Goal: Communication & Community: Ask a question

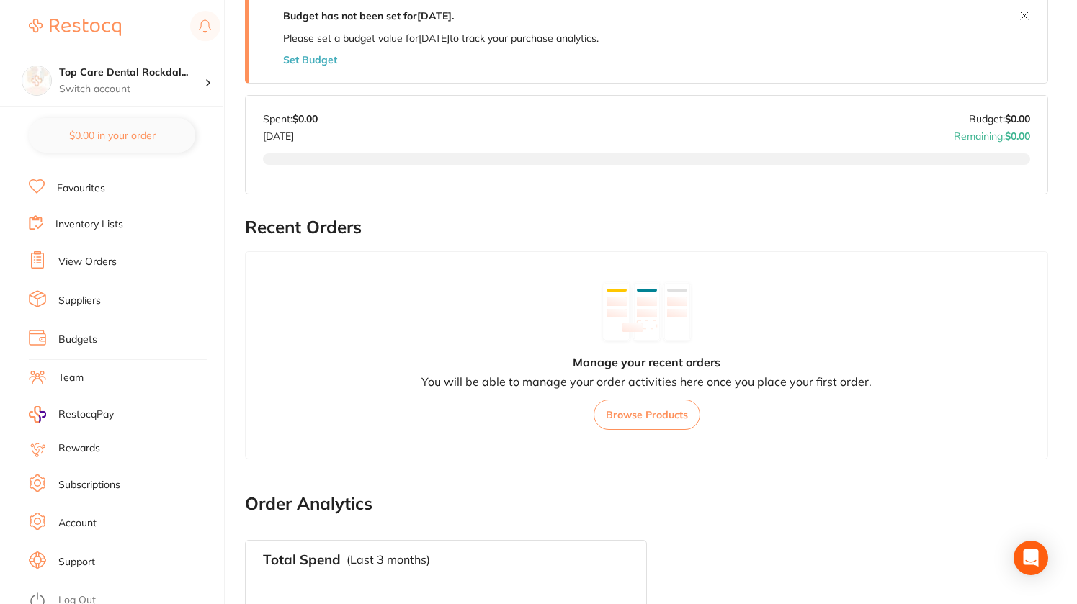
scroll to position [288, 0]
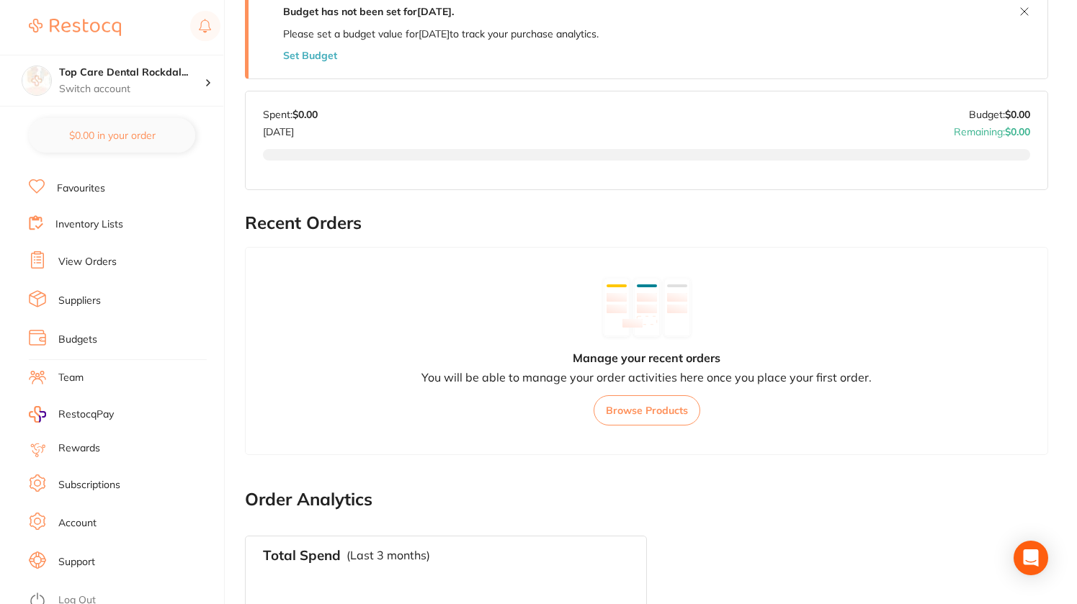
click at [72, 373] on link "Team" at bounding box center [70, 378] width 25 height 14
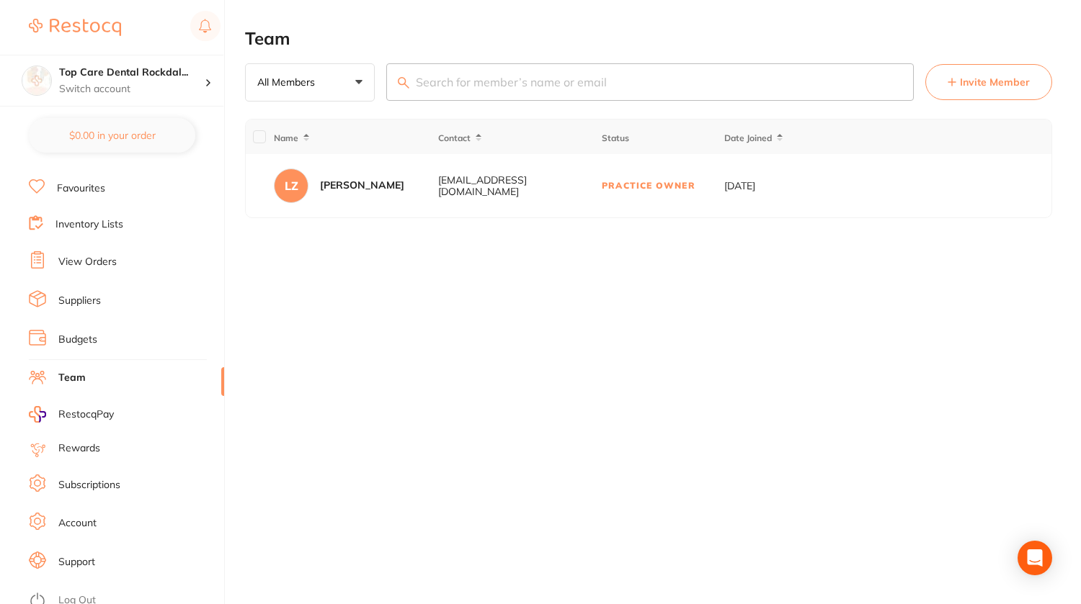
click at [87, 412] on span "RestocqPay" at bounding box center [85, 415] width 55 height 14
click at [108, 483] on link "Subscriptions" at bounding box center [89, 485] width 62 height 14
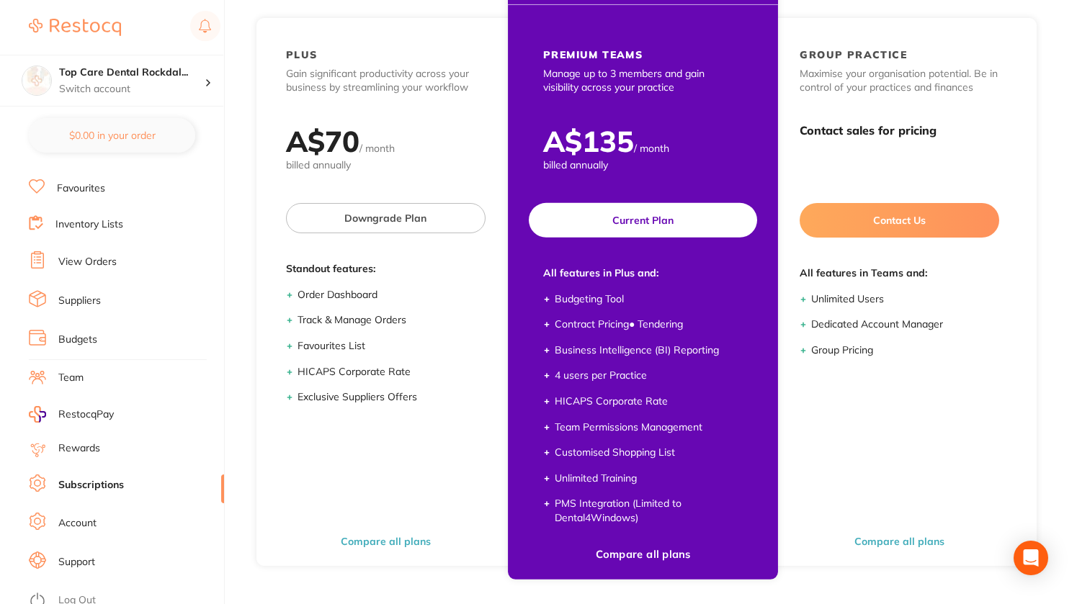
scroll to position [122, 0]
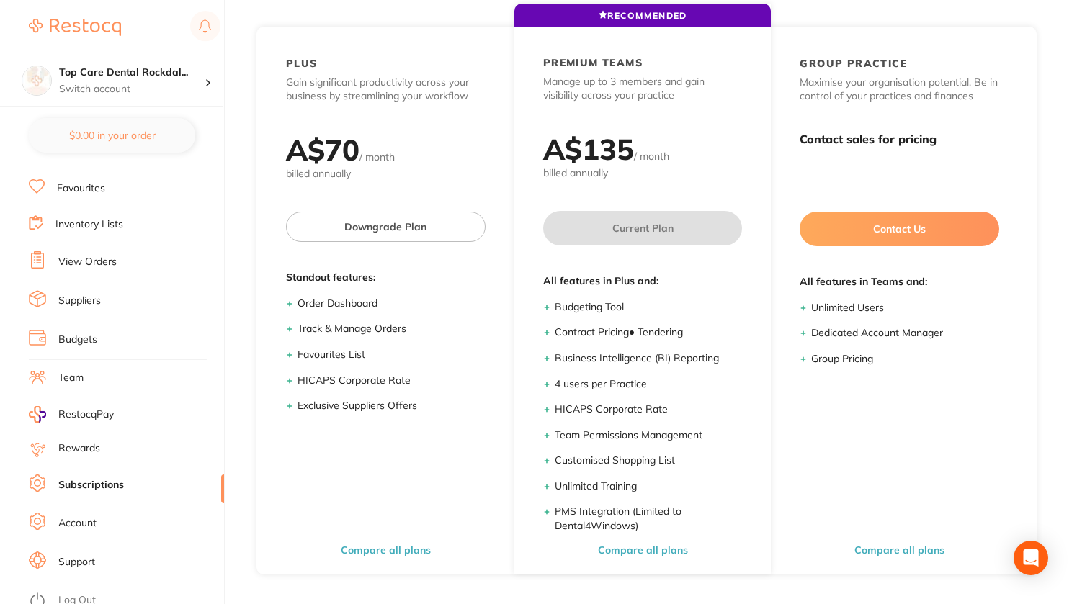
click at [71, 517] on link "Account" at bounding box center [77, 524] width 38 height 14
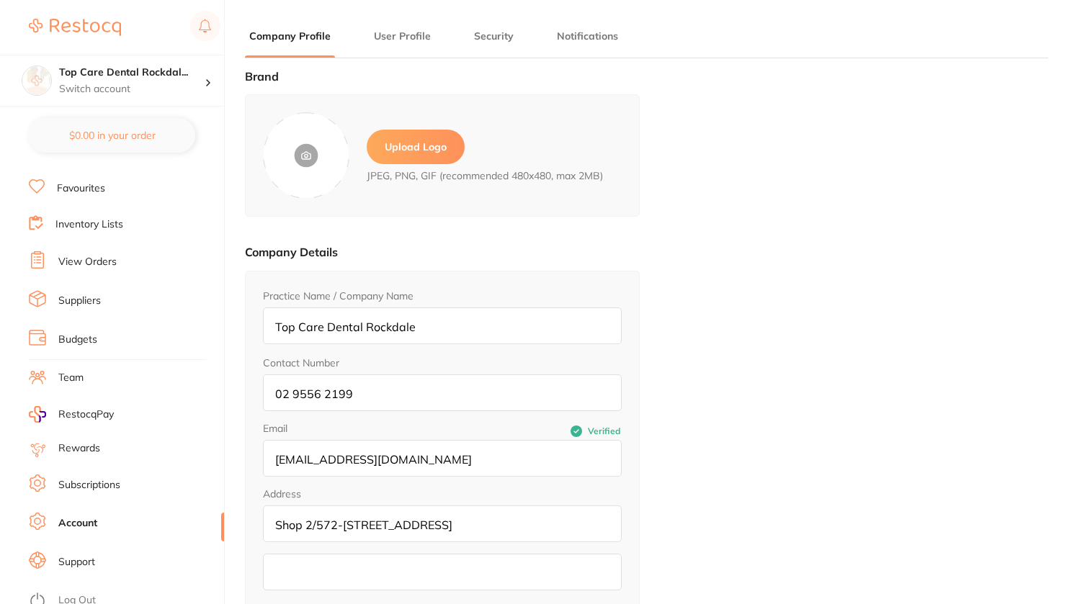
type input "[PERSON_NAME]"
type input "[EMAIL_ADDRESS][DOMAIN_NAME]"
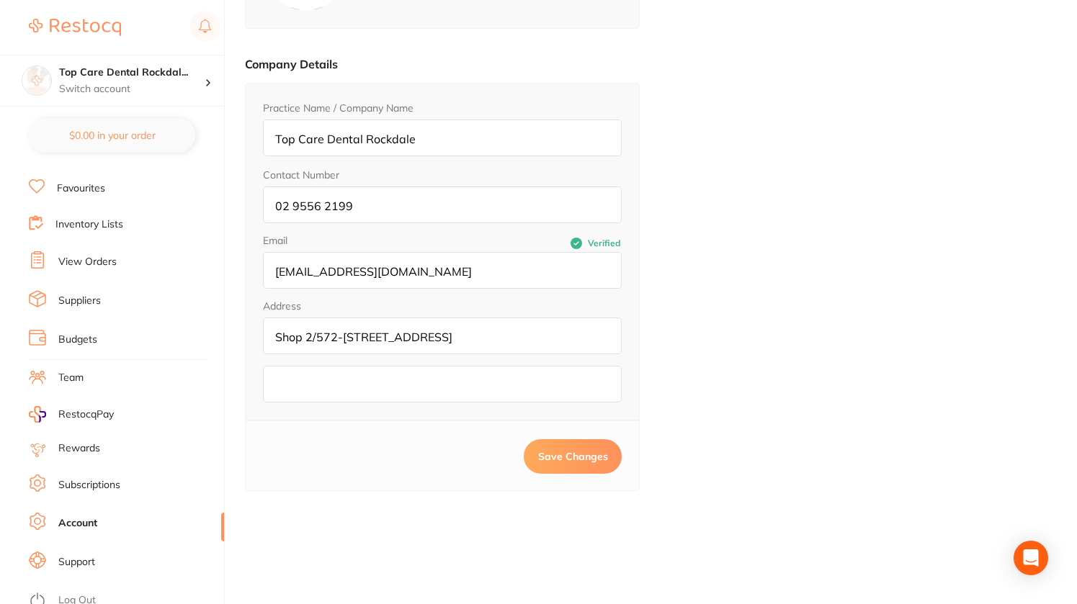
scroll to position [194, 0]
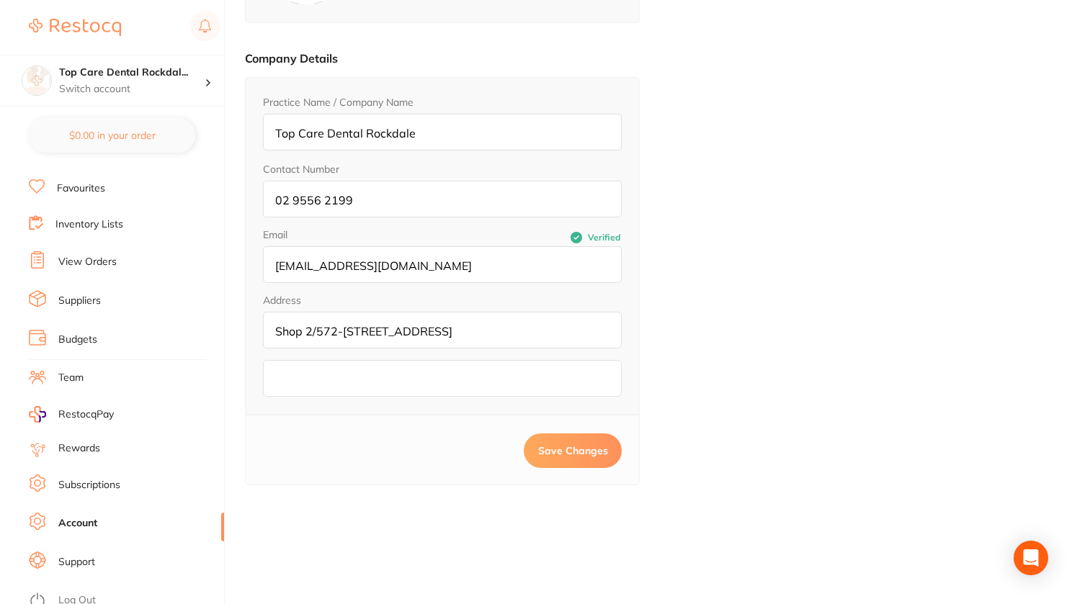
click at [73, 556] on link "Support" at bounding box center [76, 562] width 37 height 14
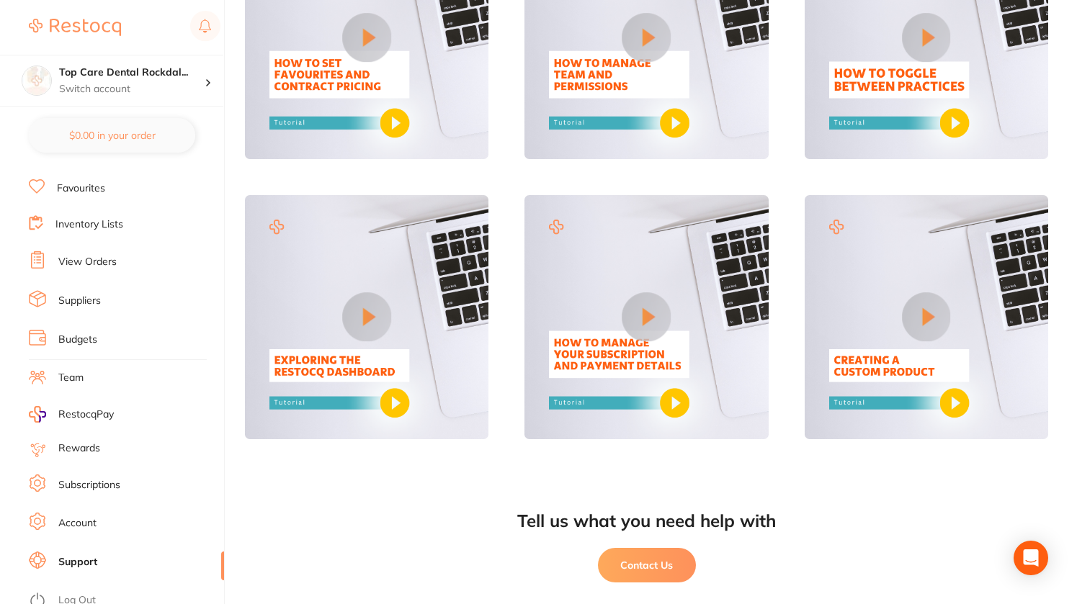
scroll to position [828, 0]
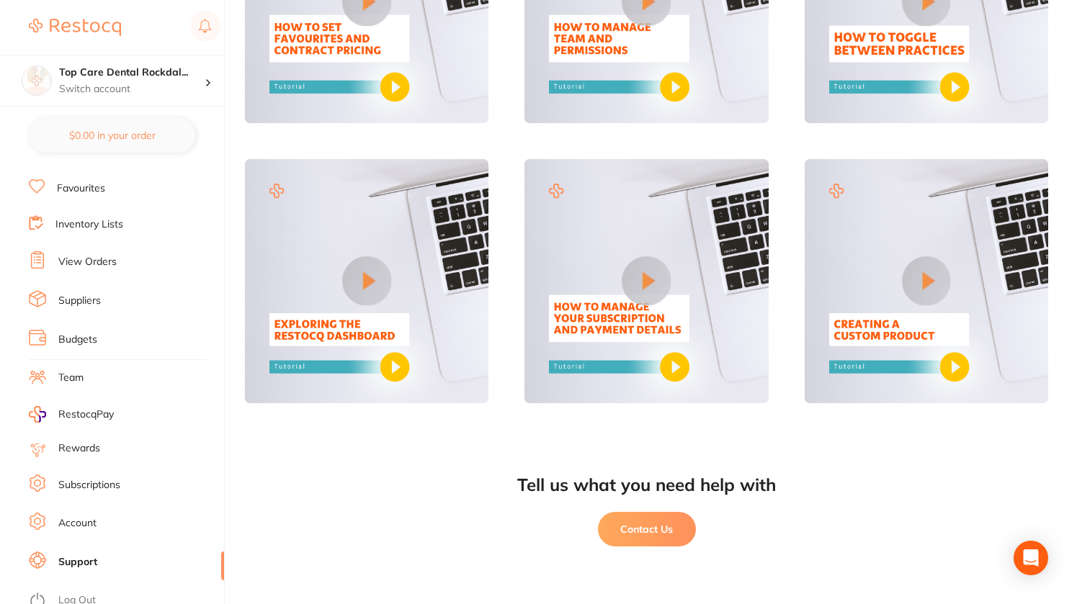
click at [665, 532] on button "Contact Us" at bounding box center [647, 529] width 98 height 35
click at [190, 75] on h4 "Top Care Dental Rockdal..." at bounding box center [132, 73] width 146 height 14
click at [89, 556] on link "Support" at bounding box center [77, 562] width 39 height 14
click at [664, 528] on button "Contact Us" at bounding box center [647, 529] width 98 height 35
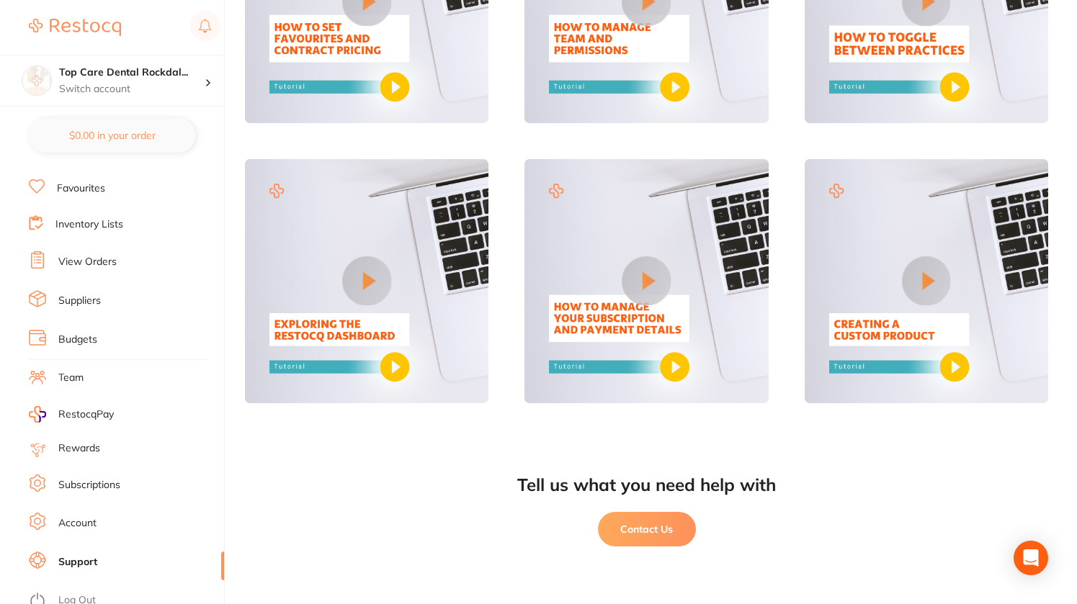
scroll to position [0, 0]
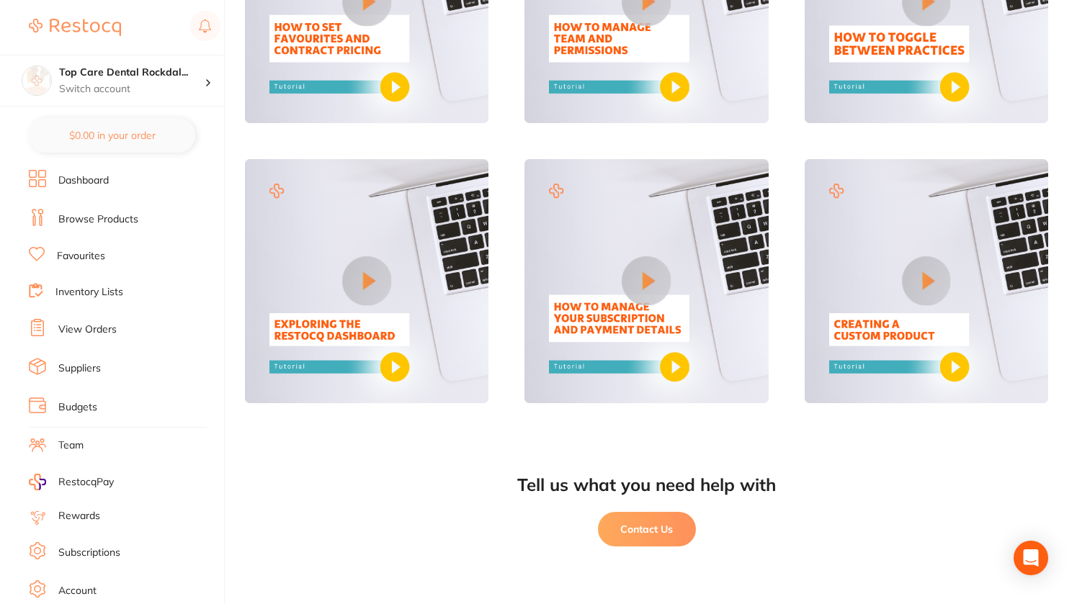
click at [88, 176] on link "Dashboard" at bounding box center [83, 181] width 50 height 14
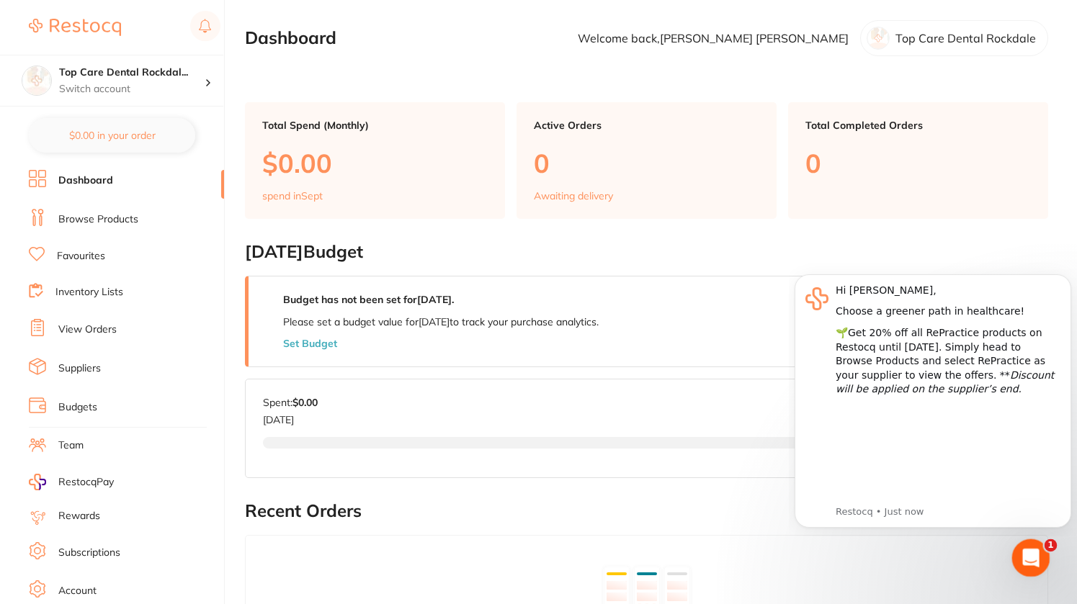
click at [1032, 557] on icon "Open Intercom Messenger" at bounding box center [1029, 557] width 24 height 24
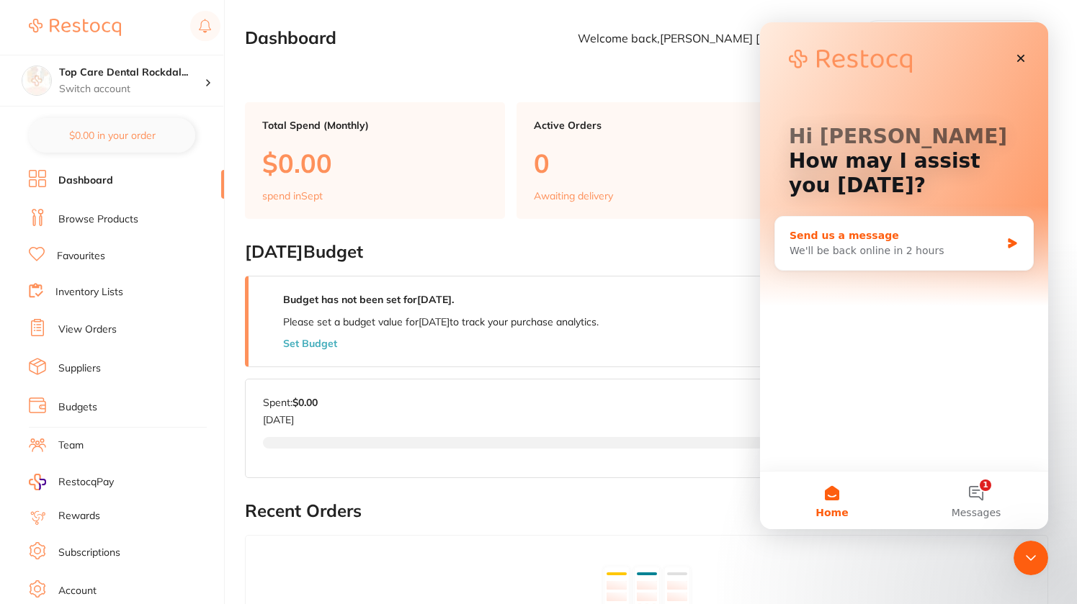
click at [911, 237] on div "Send us a message" at bounding box center [895, 235] width 211 height 15
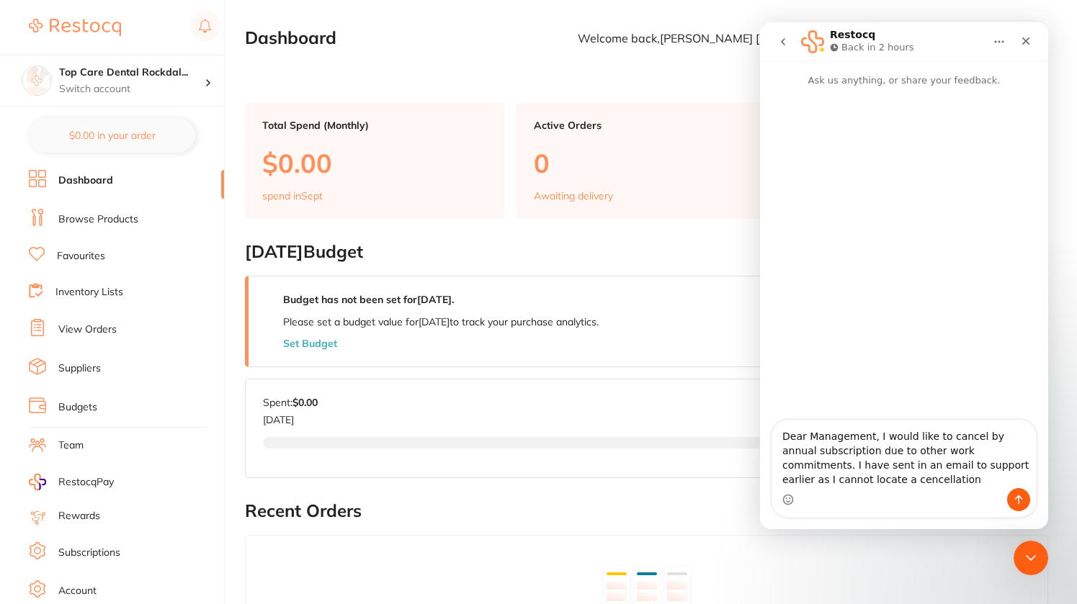
click at [792, 482] on textarea "Dear Management, I would like to cancel by annual subscription due to other wor…" at bounding box center [904, 455] width 264 height 68
click at [841, 483] on textarea "Dear Management, I would like to cancel by annual subscription due to other wor…" at bounding box center [904, 455] width 264 height 68
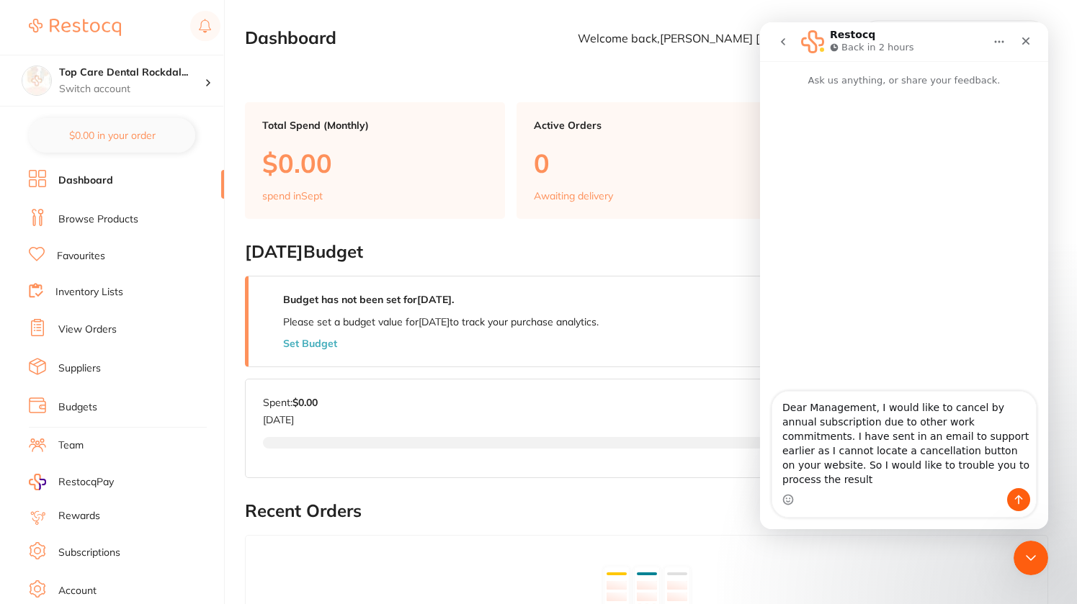
click at [975, 419] on textarea "Dear Management, I would like to cancel by annual subscription due to other wor…" at bounding box center [904, 440] width 264 height 97
click at [944, 491] on div "Intercom messenger" at bounding box center [904, 499] width 264 height 23
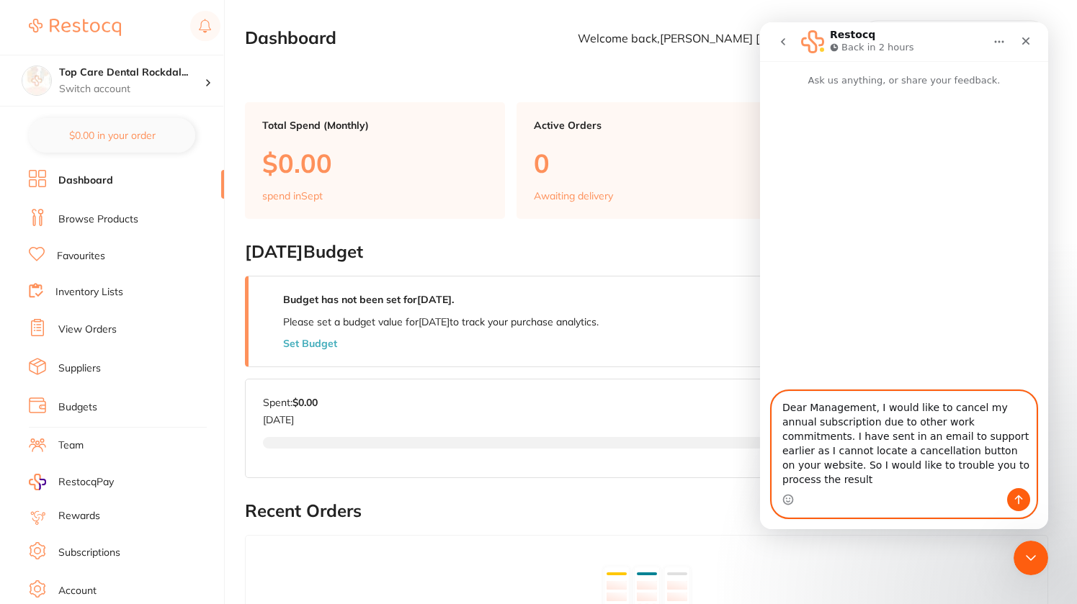
click at [938, 484] on textarea "Dear Management, I would like to cancel my annual subscription due to other wor…" at bounding box center [904, 440] width 264 height 97
type textarea "Dear Management, I would like to cancel my annual subscription due to other wor…"
